Goal: Complete application form

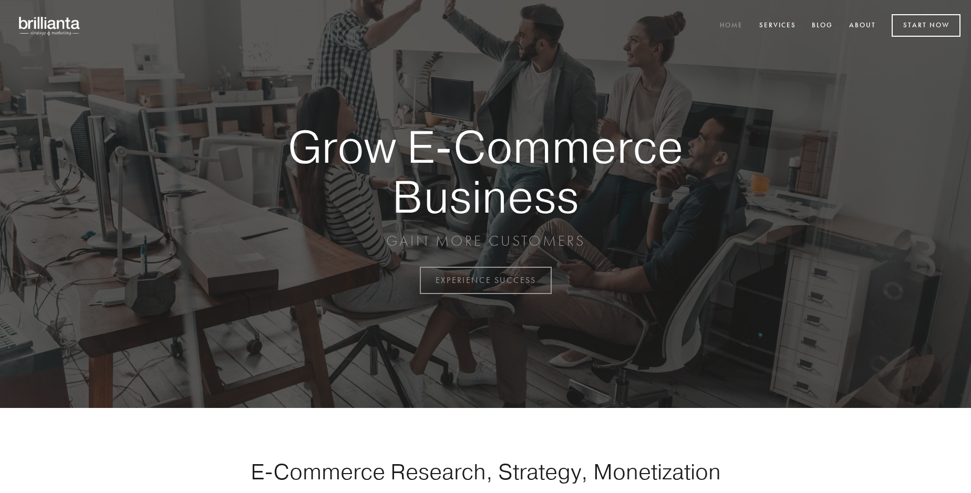
scroll to position [2755, 0]
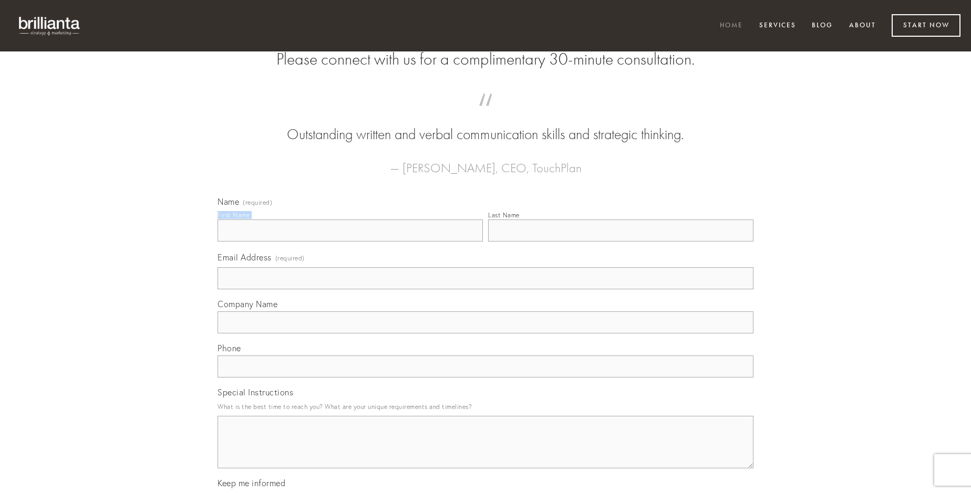
type input "[PERSON_NAME]"
click at [621, 242] on input "Last Name" at bounding box center [620, 231] width 265 height 22
type input "[PERSON_NAME]"
click at [486, 290] on input "Email Address (required)" at bounding box center [486, 278] width 536 height 22
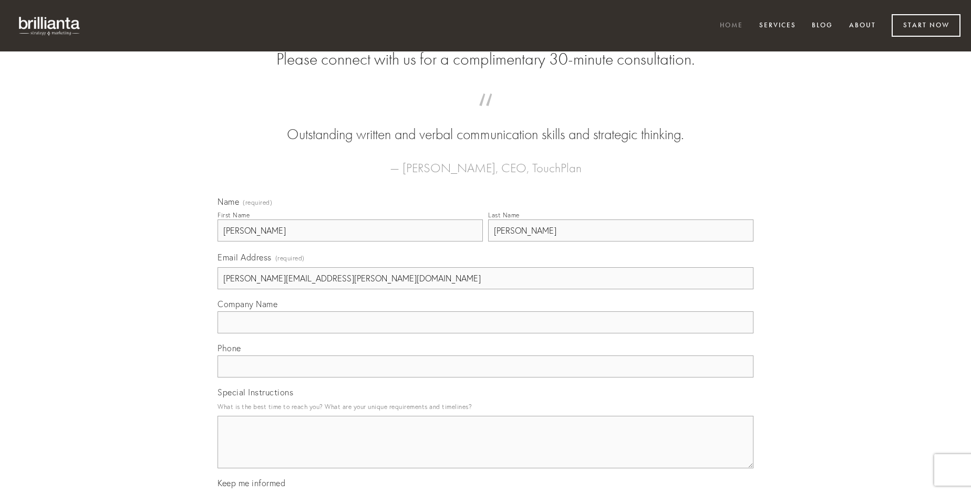
type input "[PERSON_NAME][EMAIL_ADDRESS][PERSON_NAME][DOMAIN_NAME]"
click at [486, 334] on input "Company Name" at bounding box center [486, 323] width 536 height 22
type input "aequitas"
click at [486, 378] on input "text" at bounding box center [486, 367] width 536 height 22
click at [486, 452] on textarea "Special Instructions" at bounding box center [486, 442] width 536 height 53
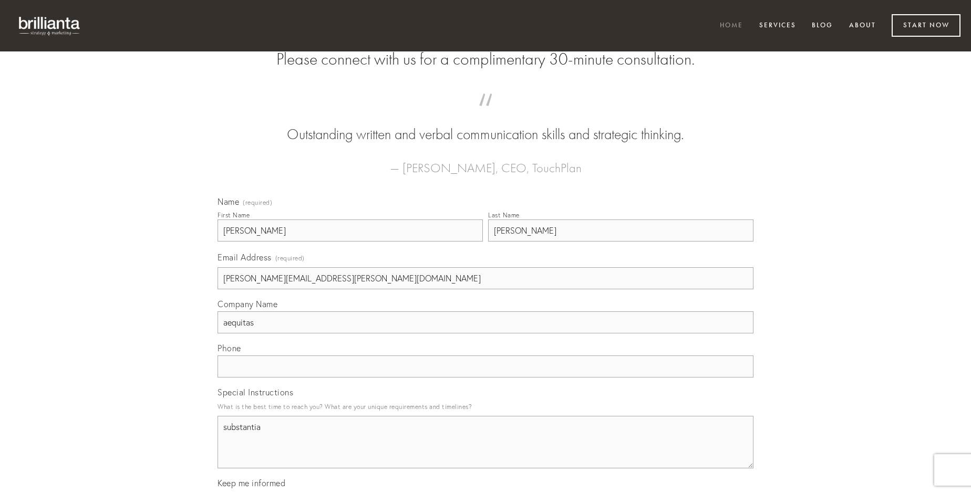
type textarea "substantia"
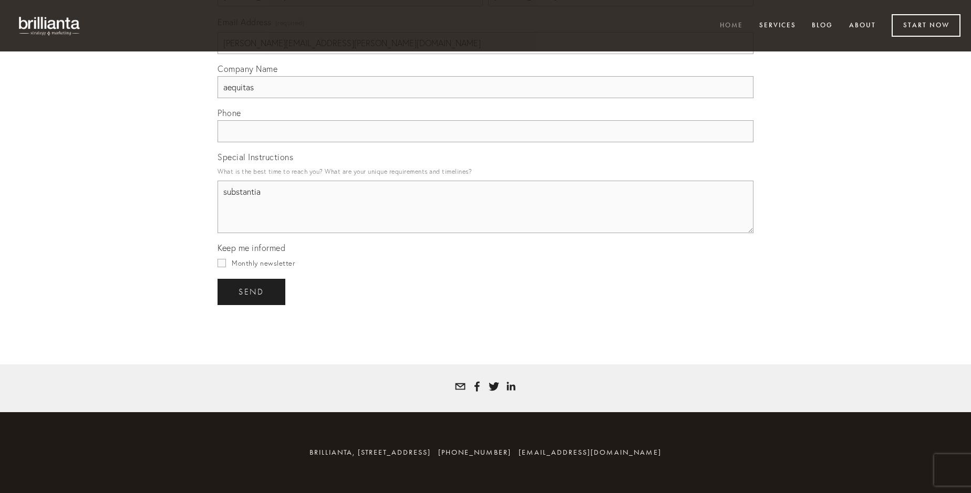
click at [252, 292] on span "send" at bounding box center [252, 291] width 26 height 9
